Goal: Check status: Check status

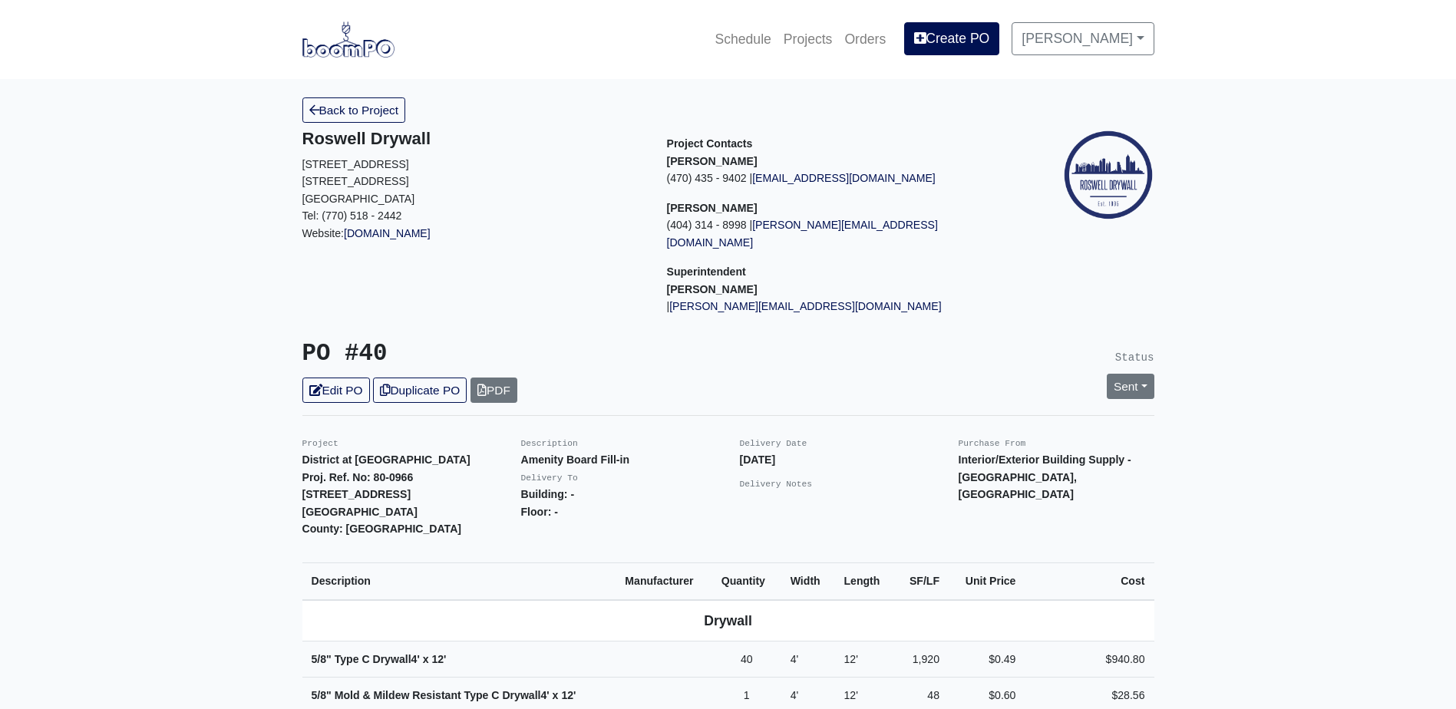
click at [371, 45] on img at bounding box center [348, 38] width 92 height 35
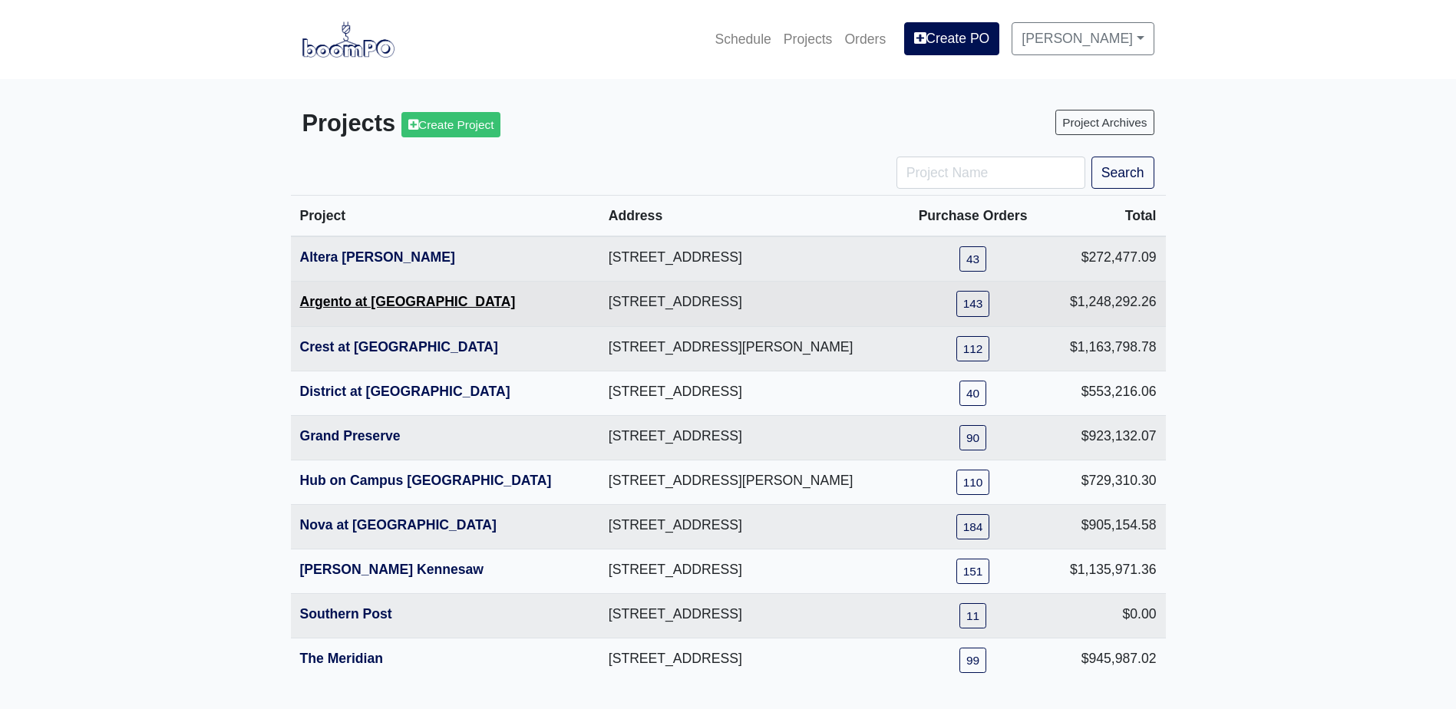
click at [391, 306] on link "Argento at [GEOGRAPHIC_DATA]" at bounding box center [408, 301] width 216 height 15
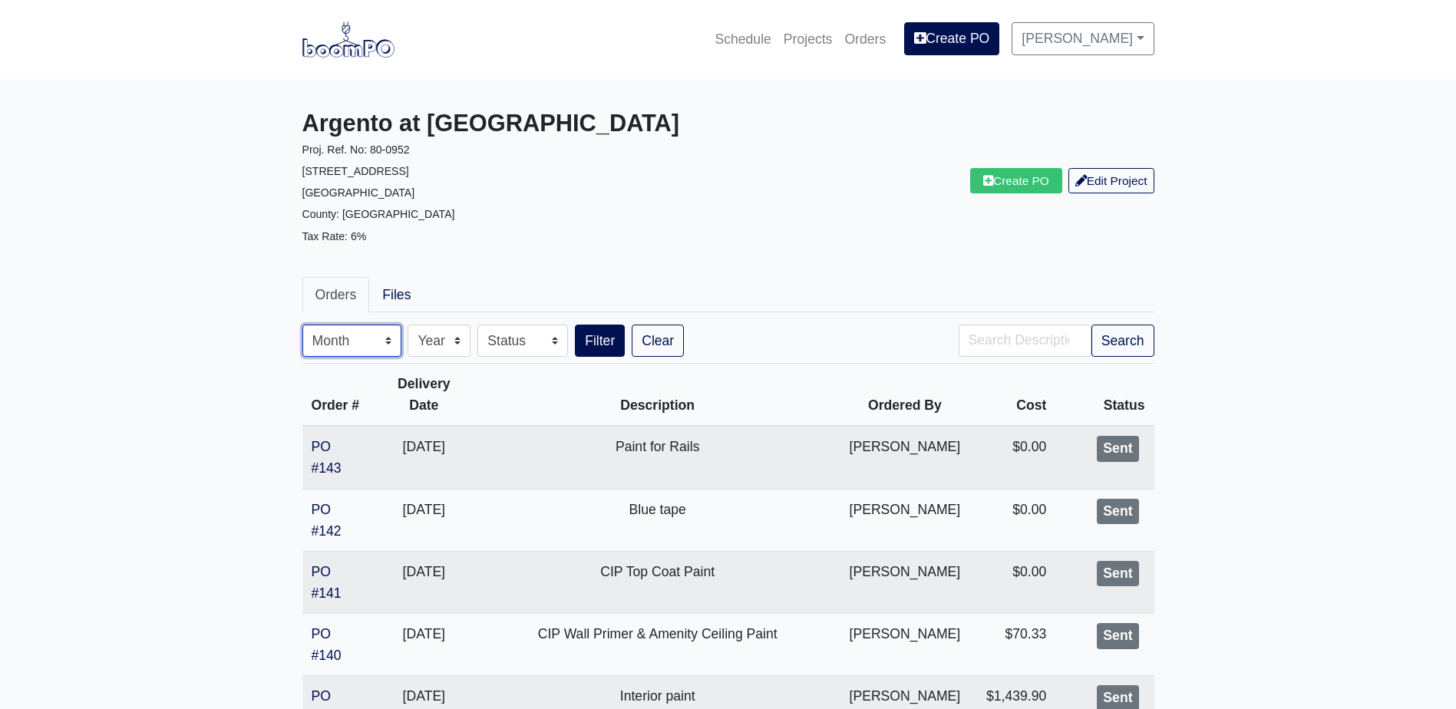
drag, startPoint x: 343, startPoint y: 330, endPoint x: 348, endPoint y: 356, distance: 26.5
click at [343, 330] on select "Month January February March April May June July August September October Novem…" at bounding box center [351, 341] width 99 height 32
select select "8"
click at [302, 325] on select "Month January February March April May June July August September October Novem…" at bounding box center [351, 341] width 99 height 32
click at [1106, 334] on button "Search" at bounding box center [1123, 341] width 63 height 32
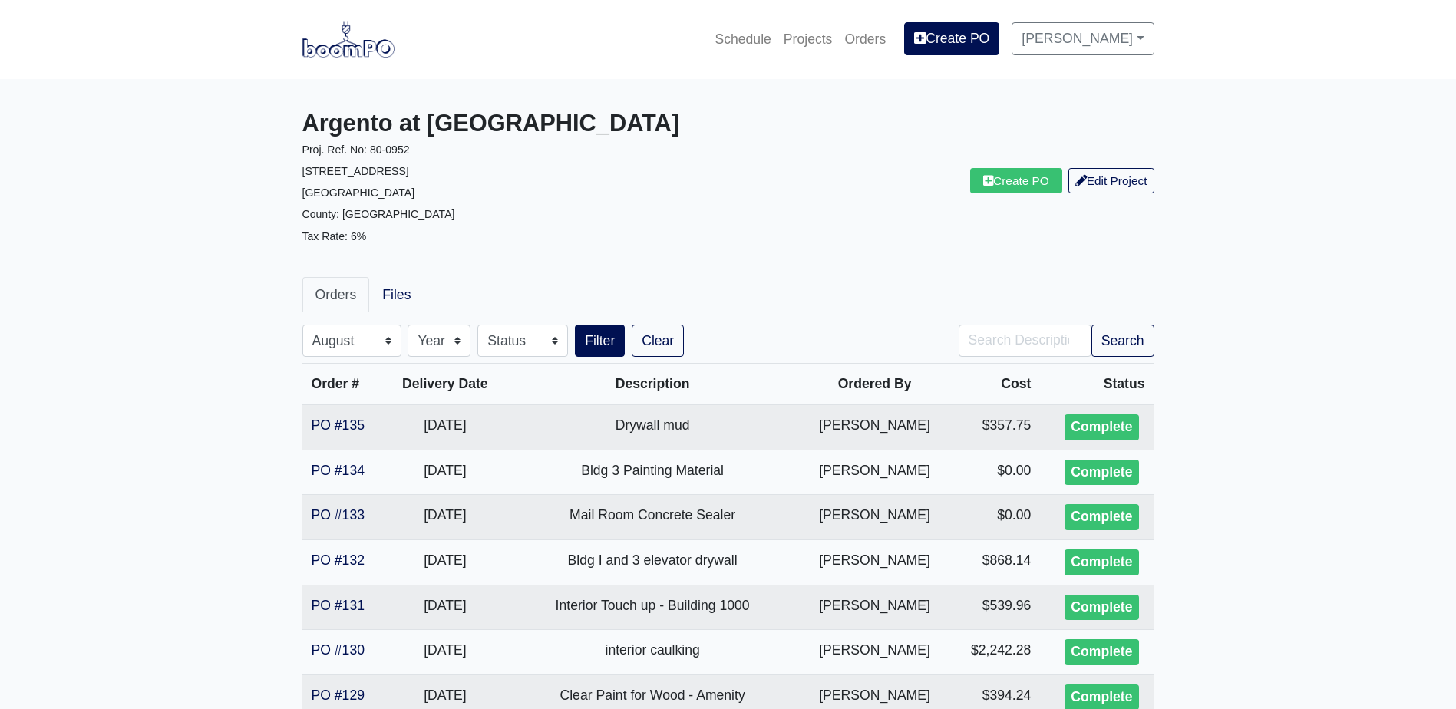
select select "8"
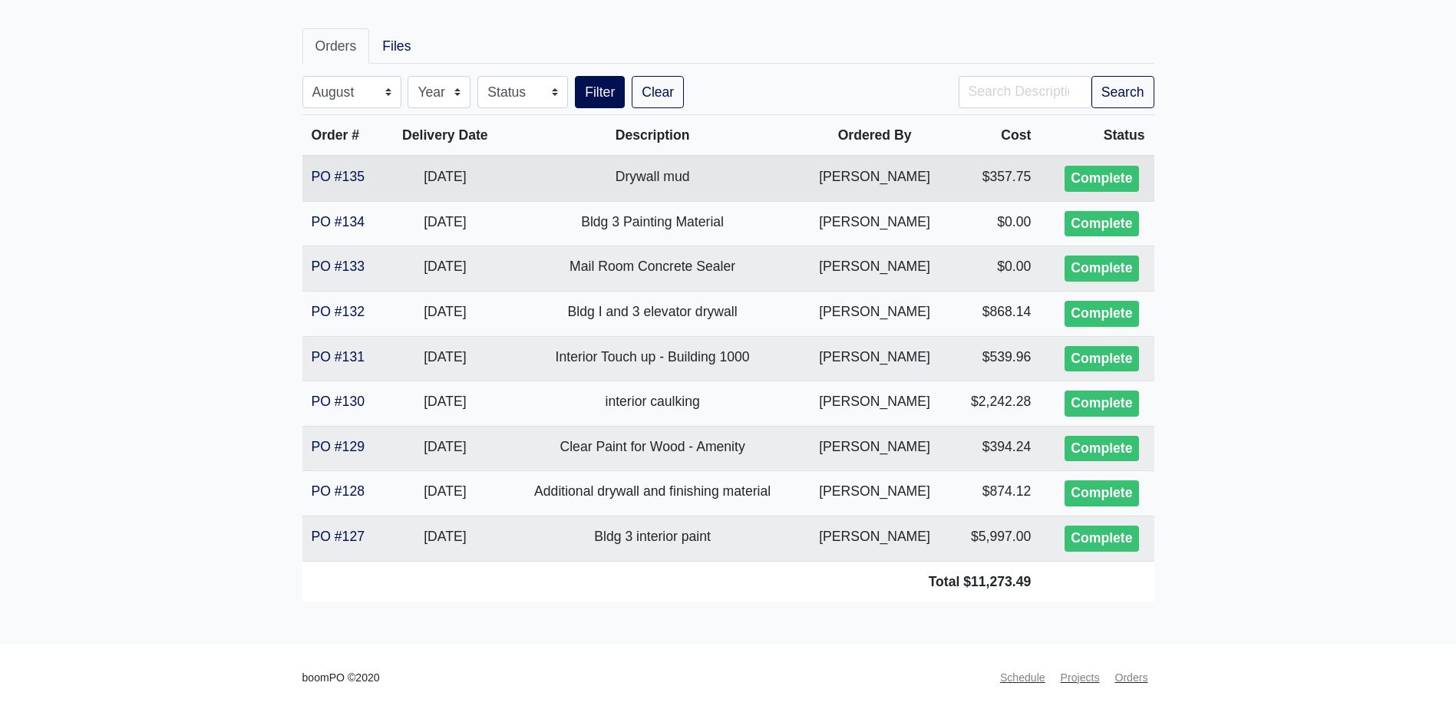
scroll to position [250, 0]
